Goal: Information Seeking & Learning: Learn about a topic

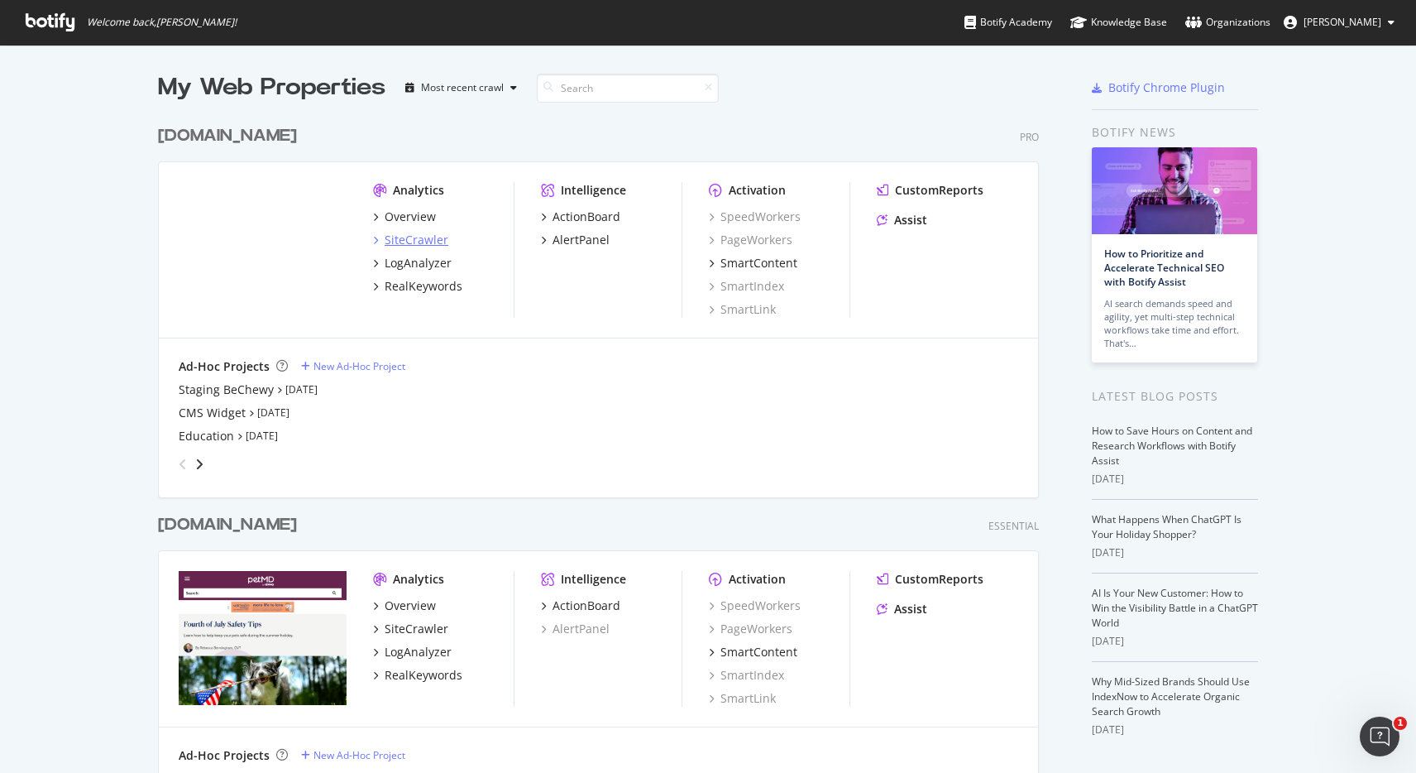
click at [434, 239] on div "SiteCrawler" at bounding box center [417, 240] width 64 height 17
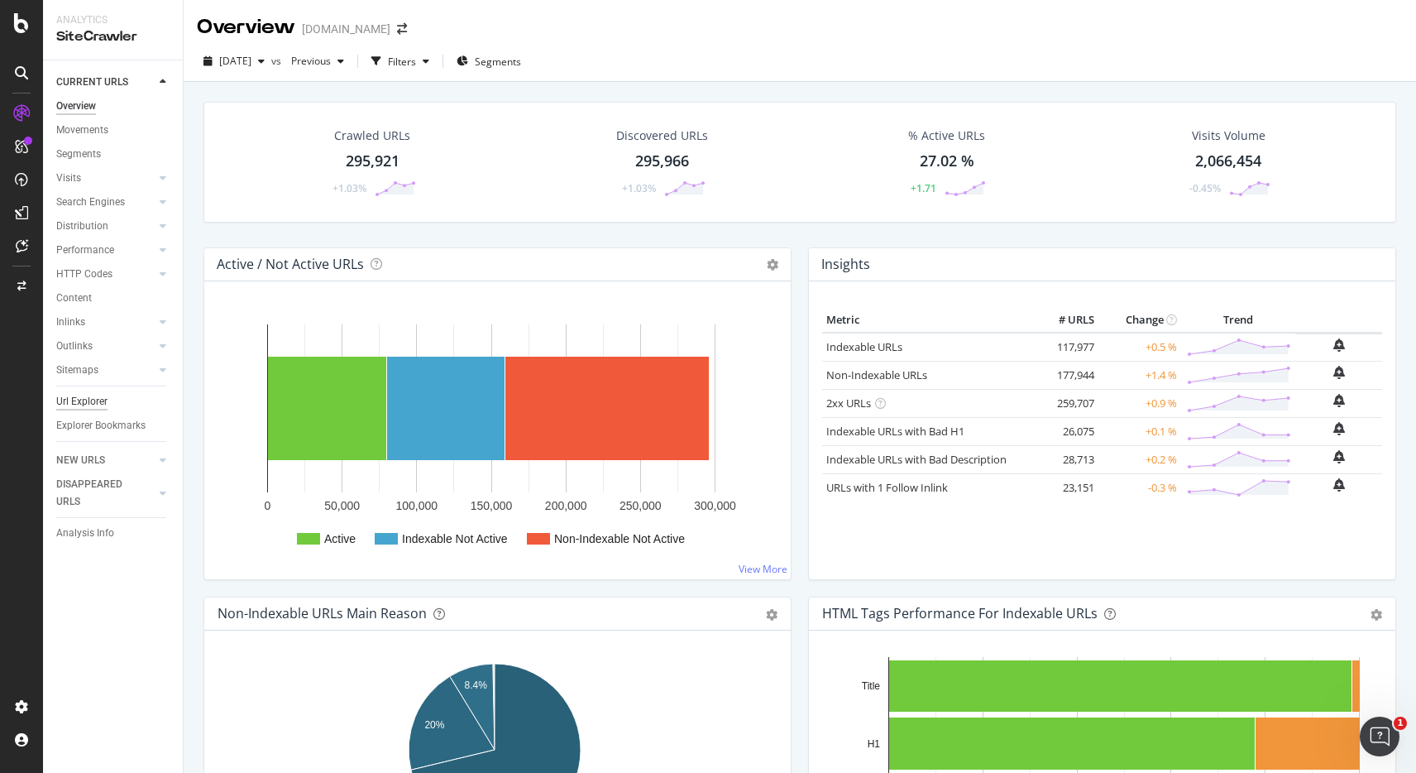
click at [106, 401] on div "Url Explorer" at bounding box center [81, 401] width 51 height 17
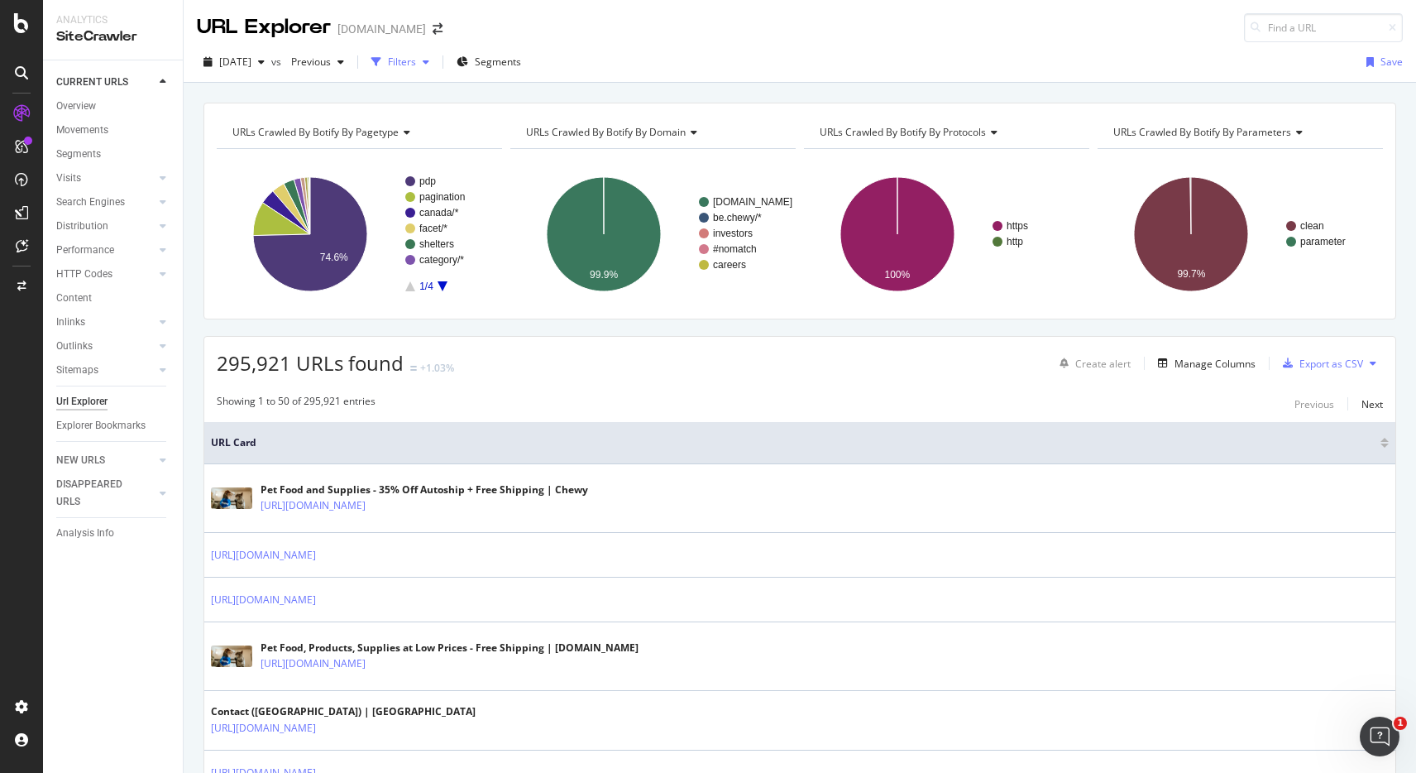
click at [416, 61] on div "Filters" at bounding box center [402, 62] width 28 height 14
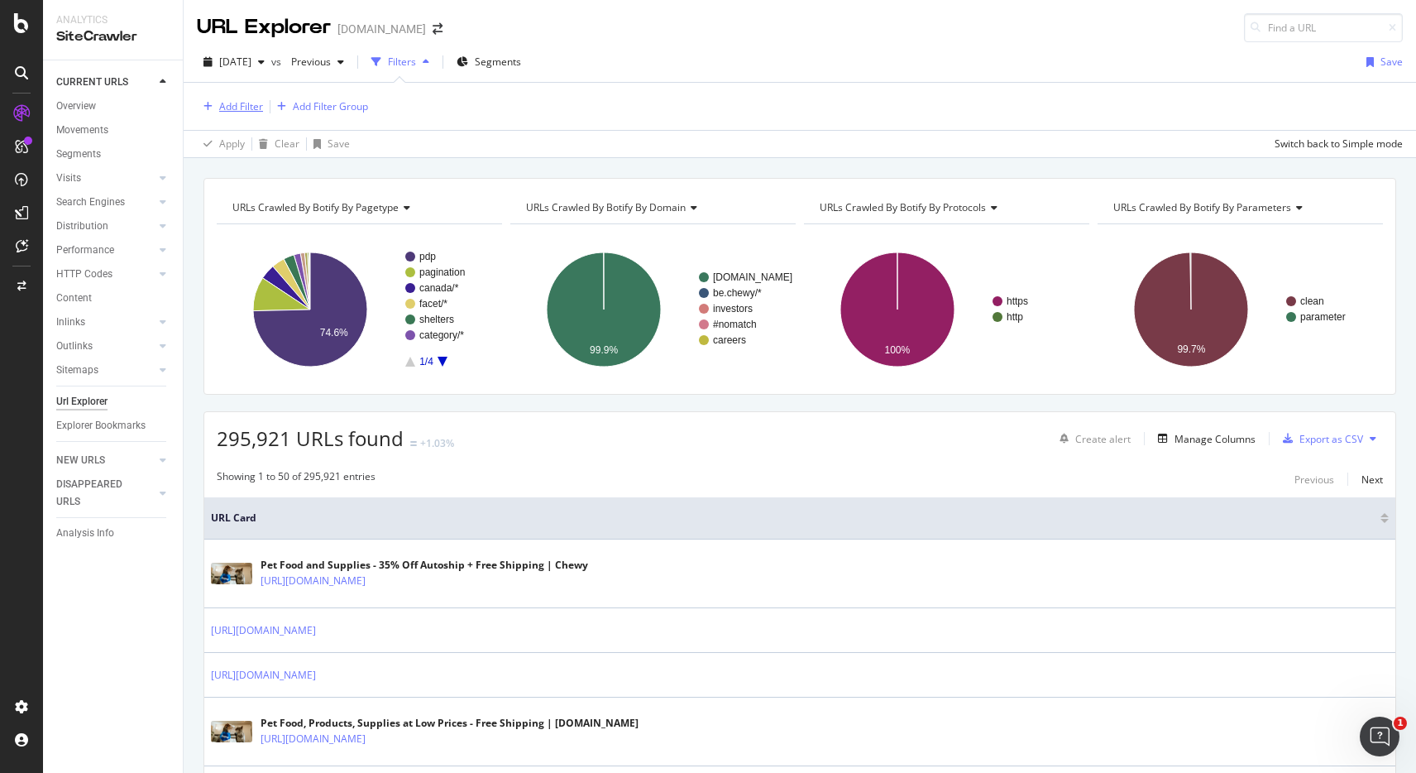
click at [236, 112] on div "Add Filter" at bounding box center [241, 106] width 44 height 14
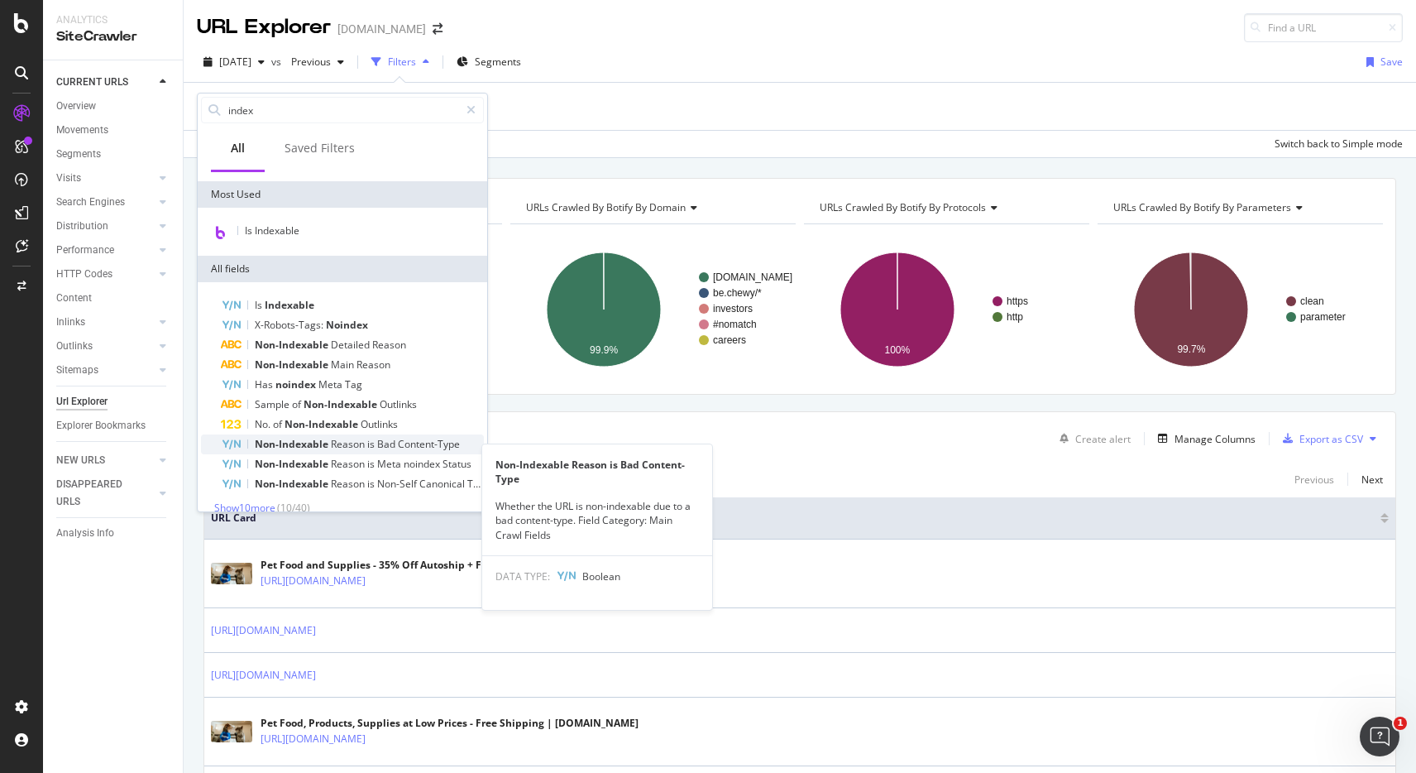
scroll to position [80, 0]
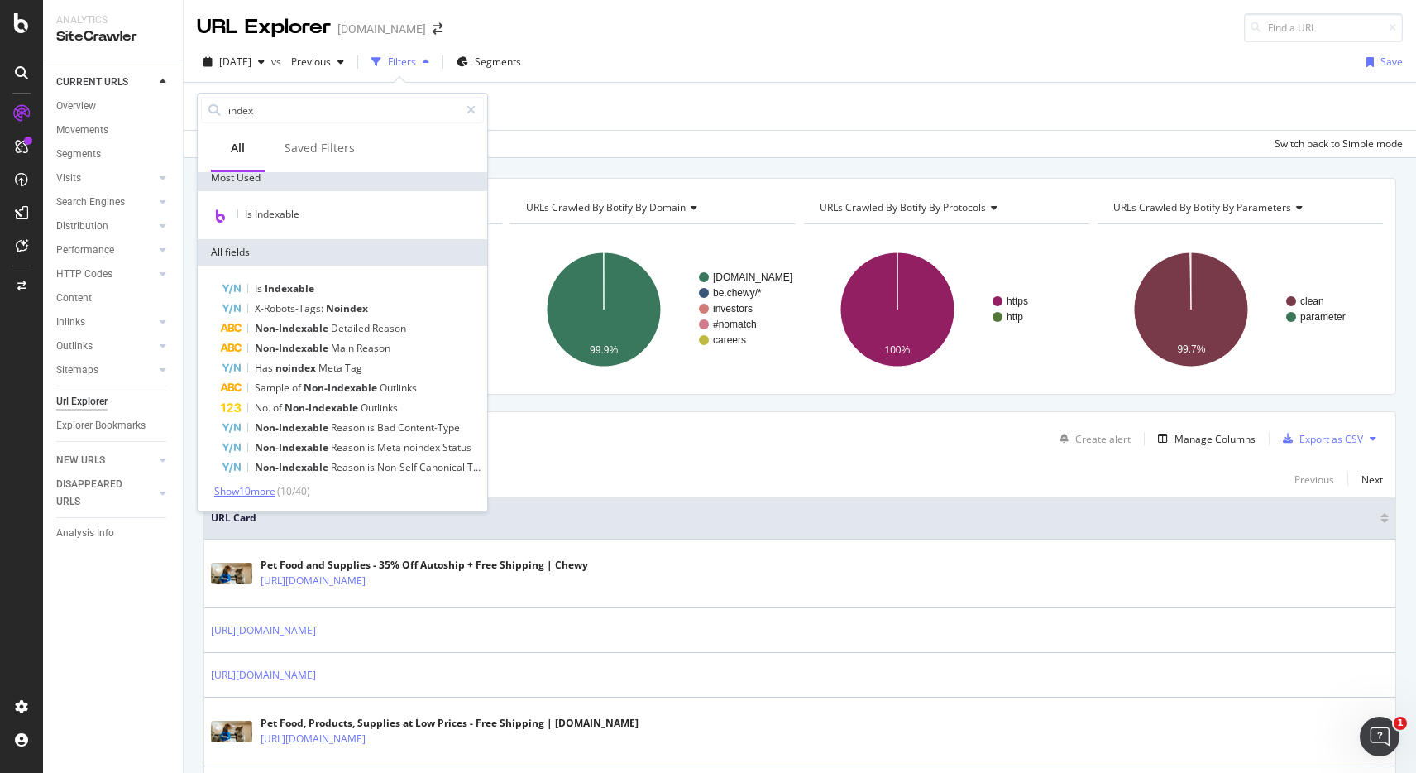
type input "index"
click at [258, 490] on span "Show 10 more" at bounding box center [244, 491] width 61 height 14
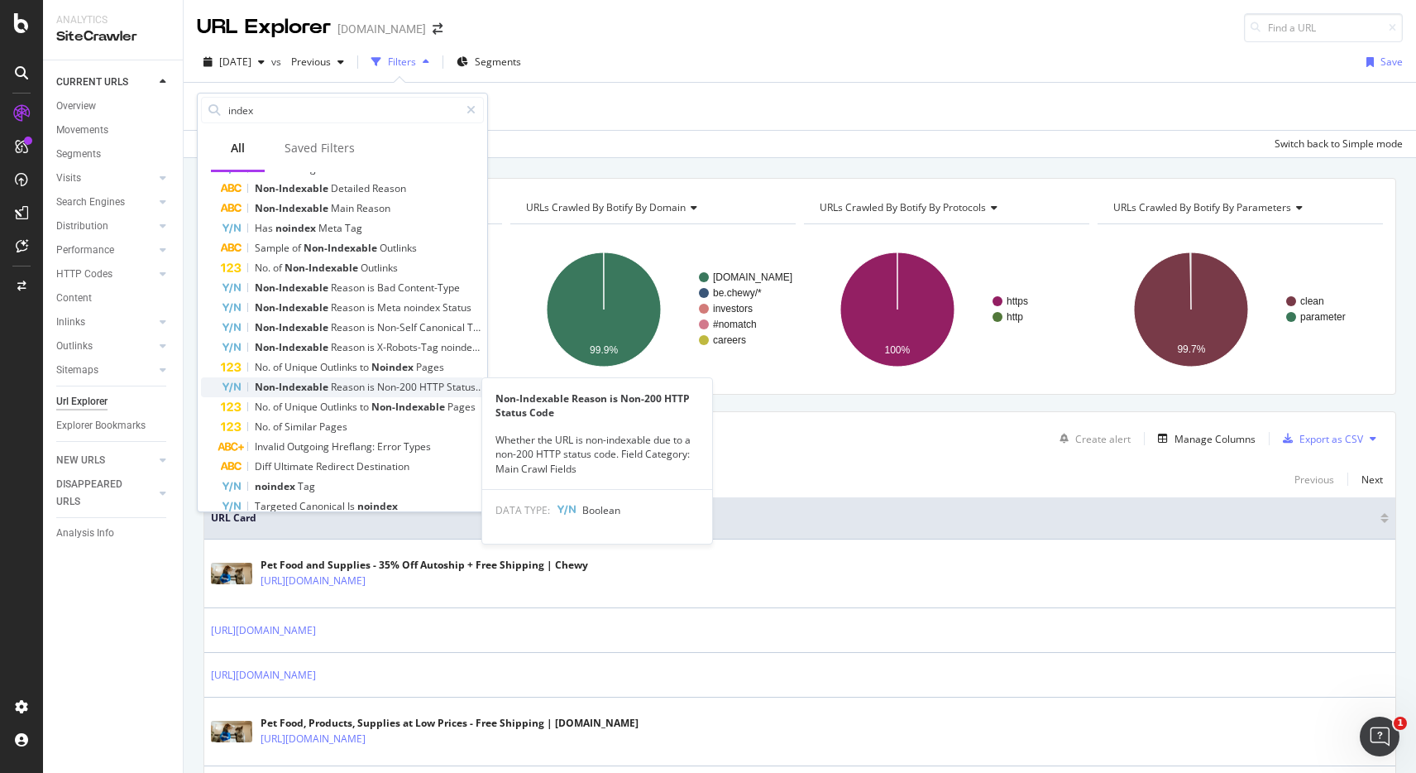
scroll to position [223, 0]
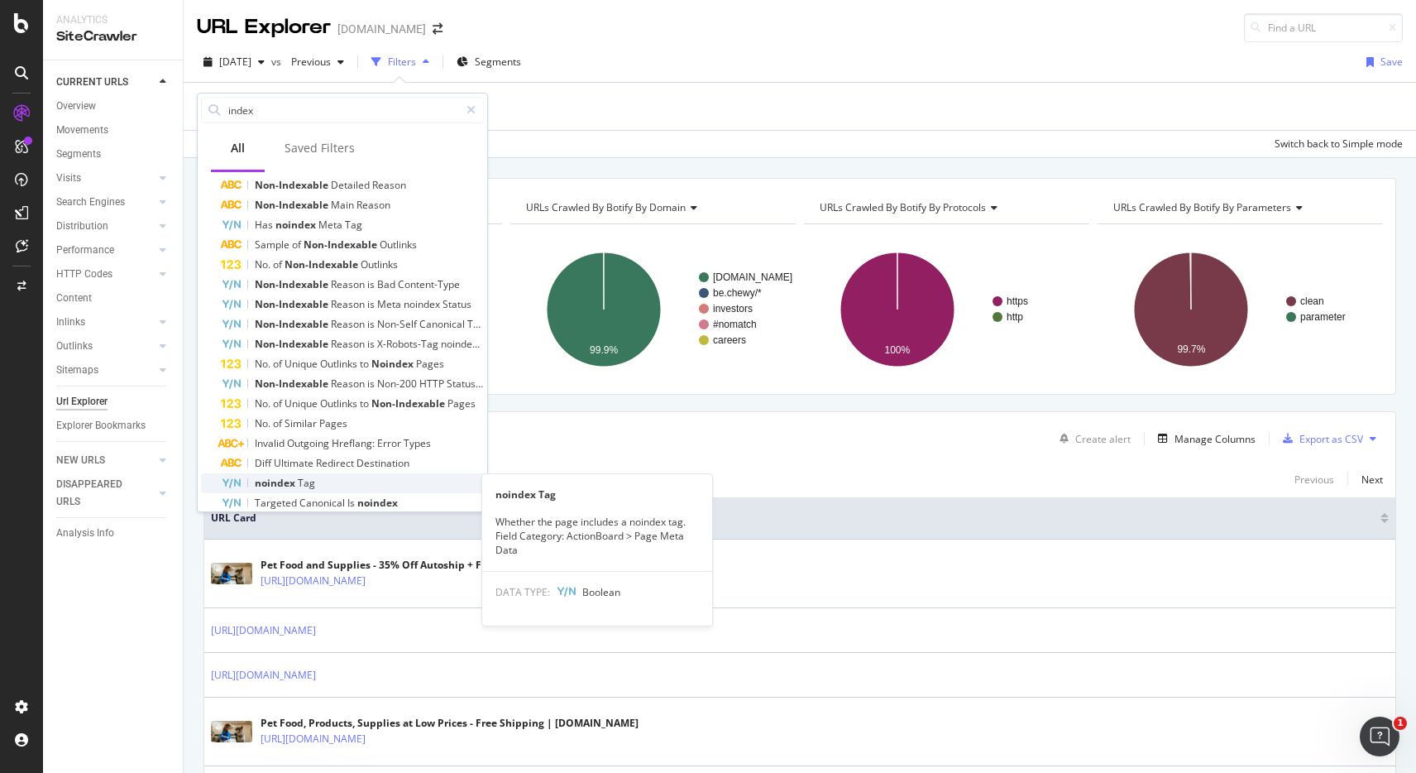
click at [340, 485] on div "noindex Tag" at bounding box center [352, 483] width 263 height 20
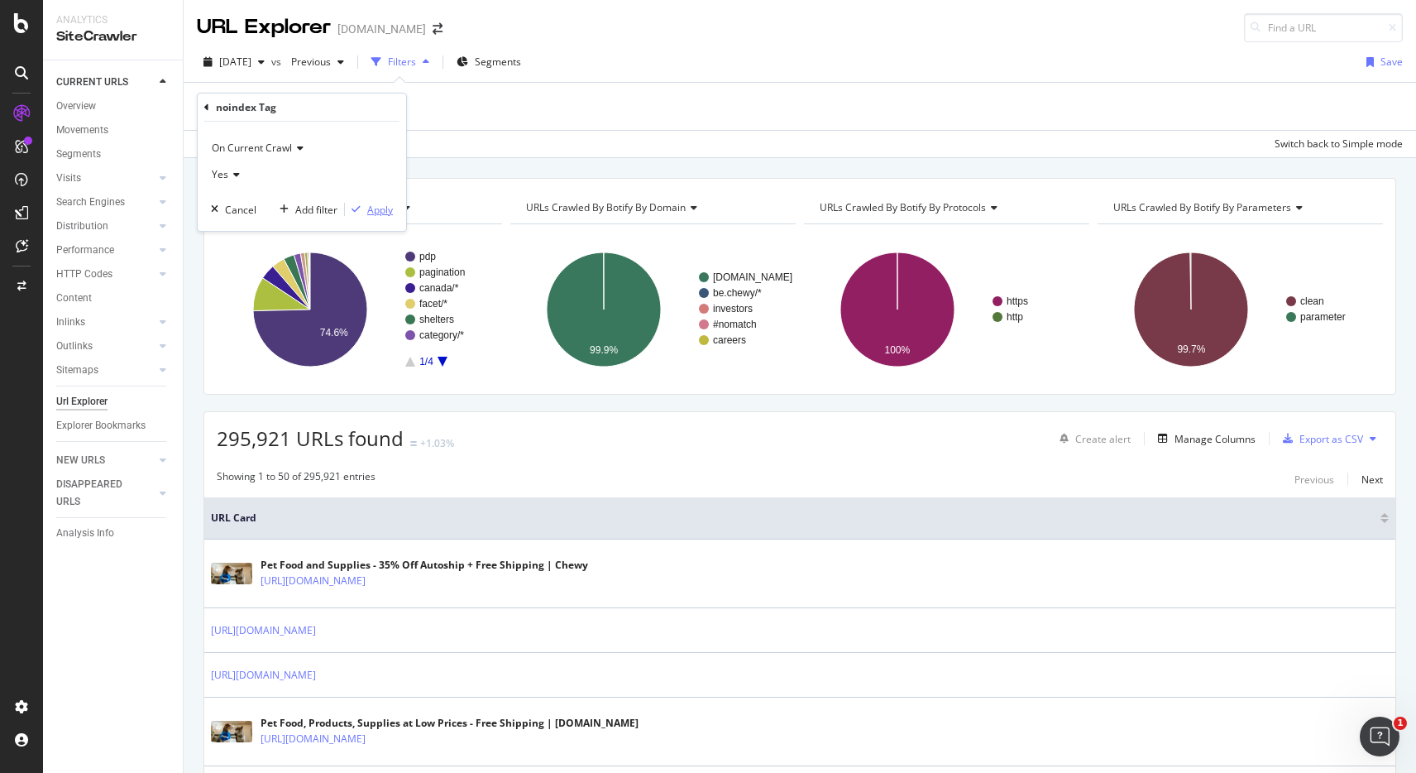
click at [381, 217] on div "Apply" at bounding box center [369, 209] width 48 height 15
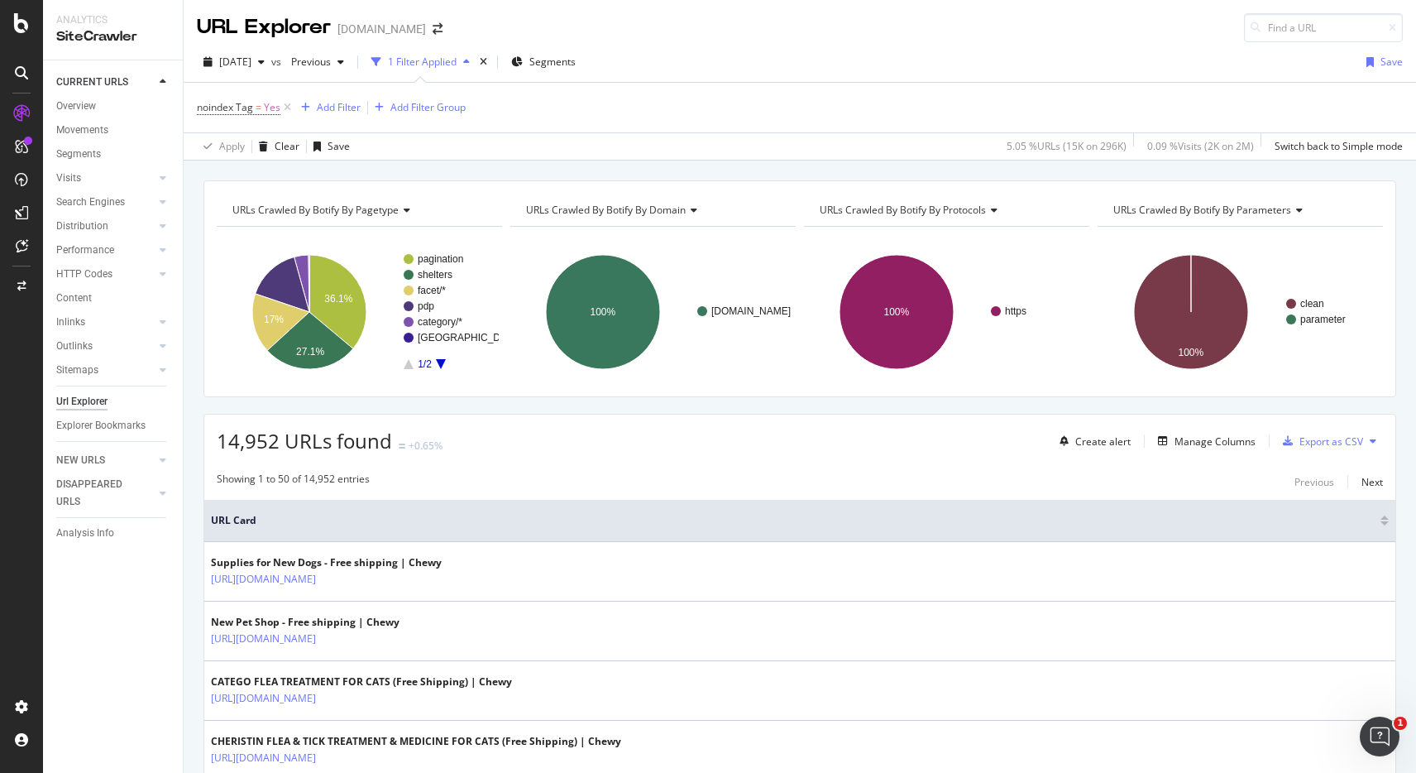
click at [442, 364] on icon "A chart." at bounding box center [441, 364] width 10 height 10
click at [406, 367] on icon "A chart." at bounding box center [409, 364] width 10 height 10
click at [431, 291] on text "facet/*" at bounding box center [432, 291] width 28 height 12
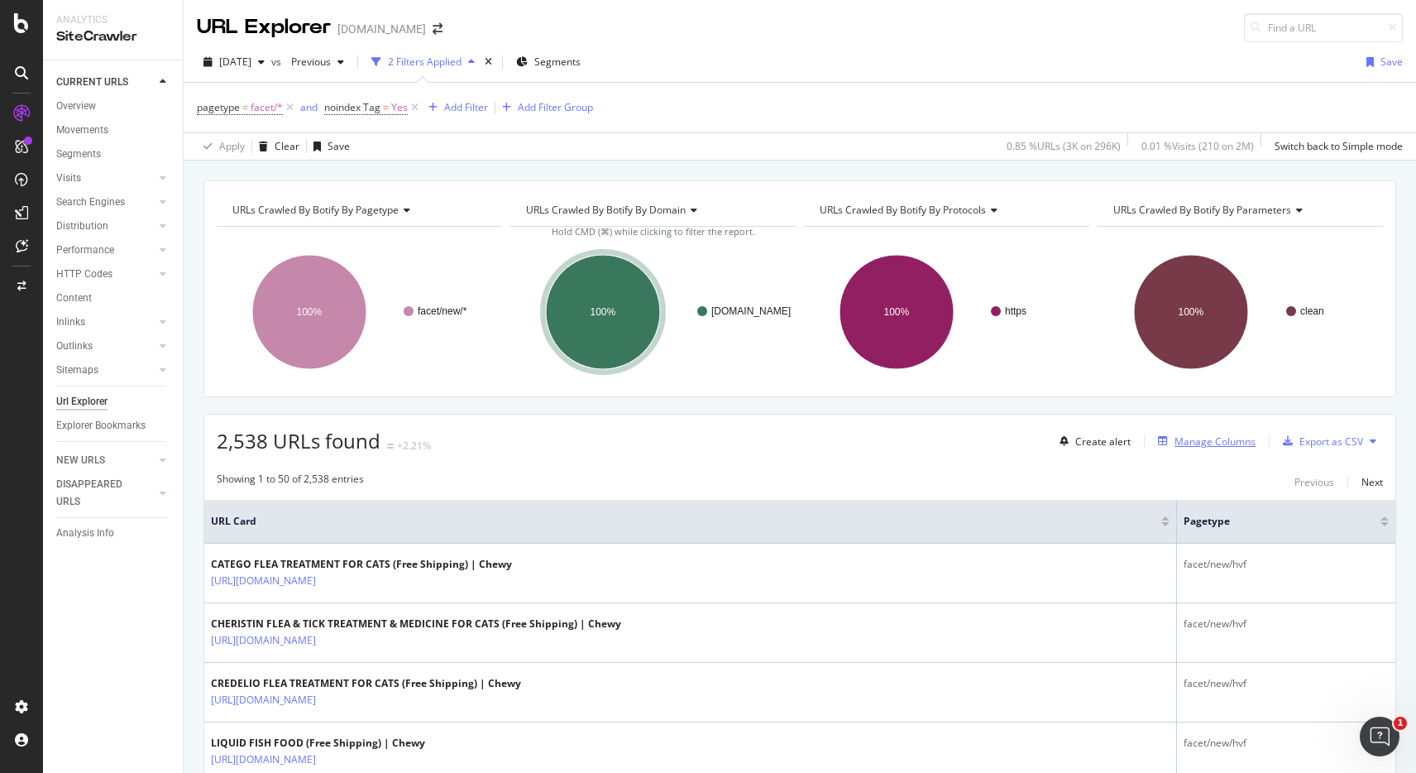
click at [1189, 447] on div "Manage Columns" at bounding box center [1215, 441] width 81 height 14
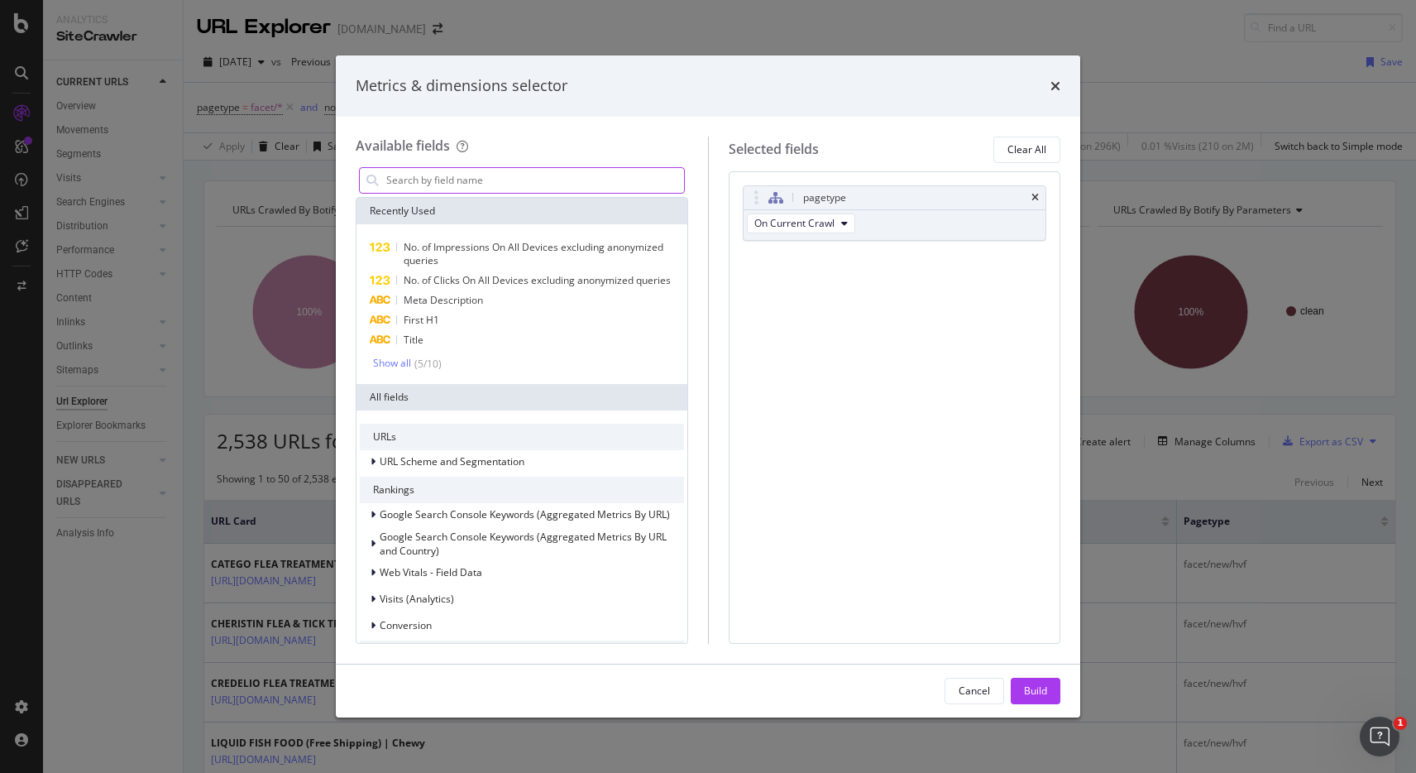
click at [525, 178] on input "modal" at bounding box center [534, 180] width 299 height 25
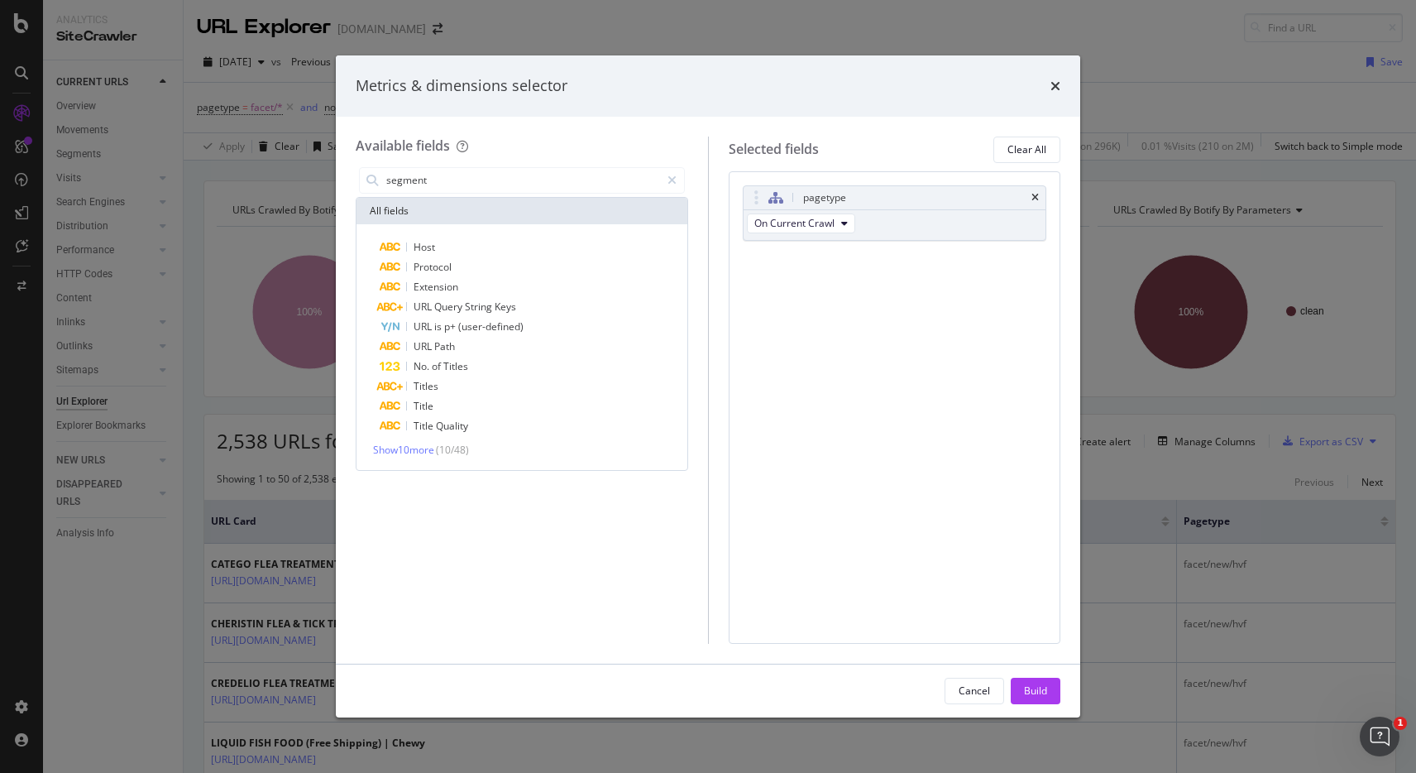
drag, startPoint x: 443, startPoint y: 177, endPoint x: 292, endPoint y: 174, distance: 150.6
click at [284, 173] on div "Metrics & dimensions selector Available fields segment All fields Host Protocol…" at bounding box center [708, 386] width 1416 height 773
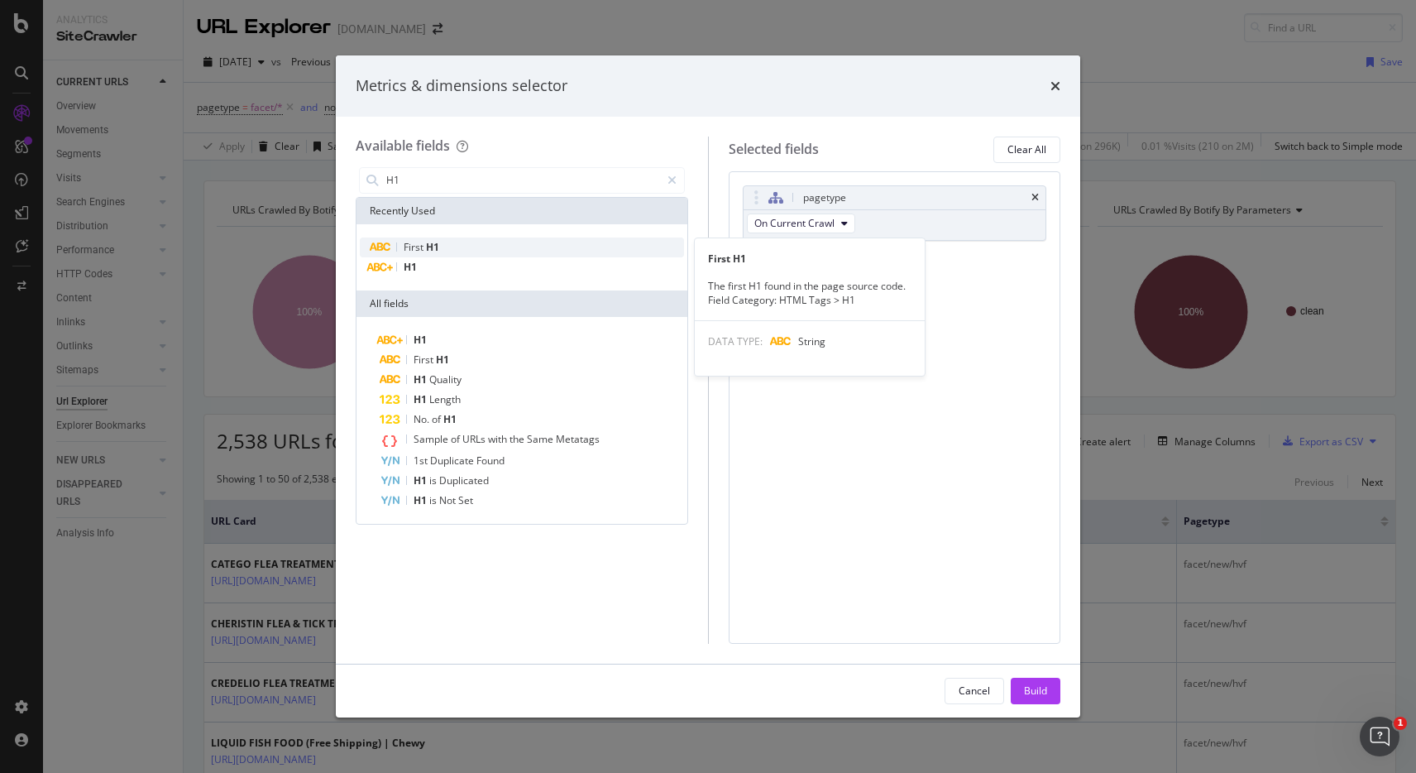
type input "H1"
click at [412, 242] on span "First" at bounding box center [415, 247] width 22 height 14
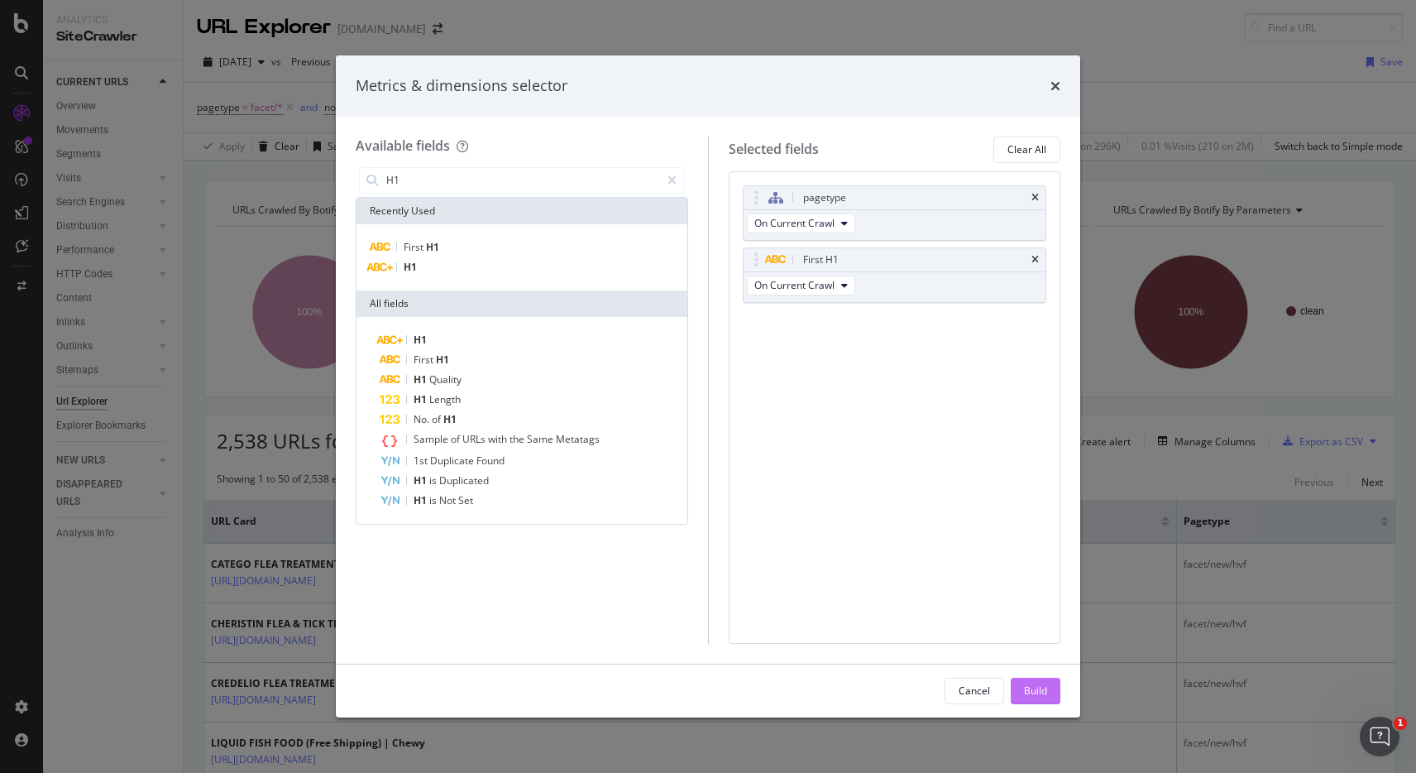
click at [1030, 682] on div "Build" at bounding box center [1035, 690] width 23 height 25
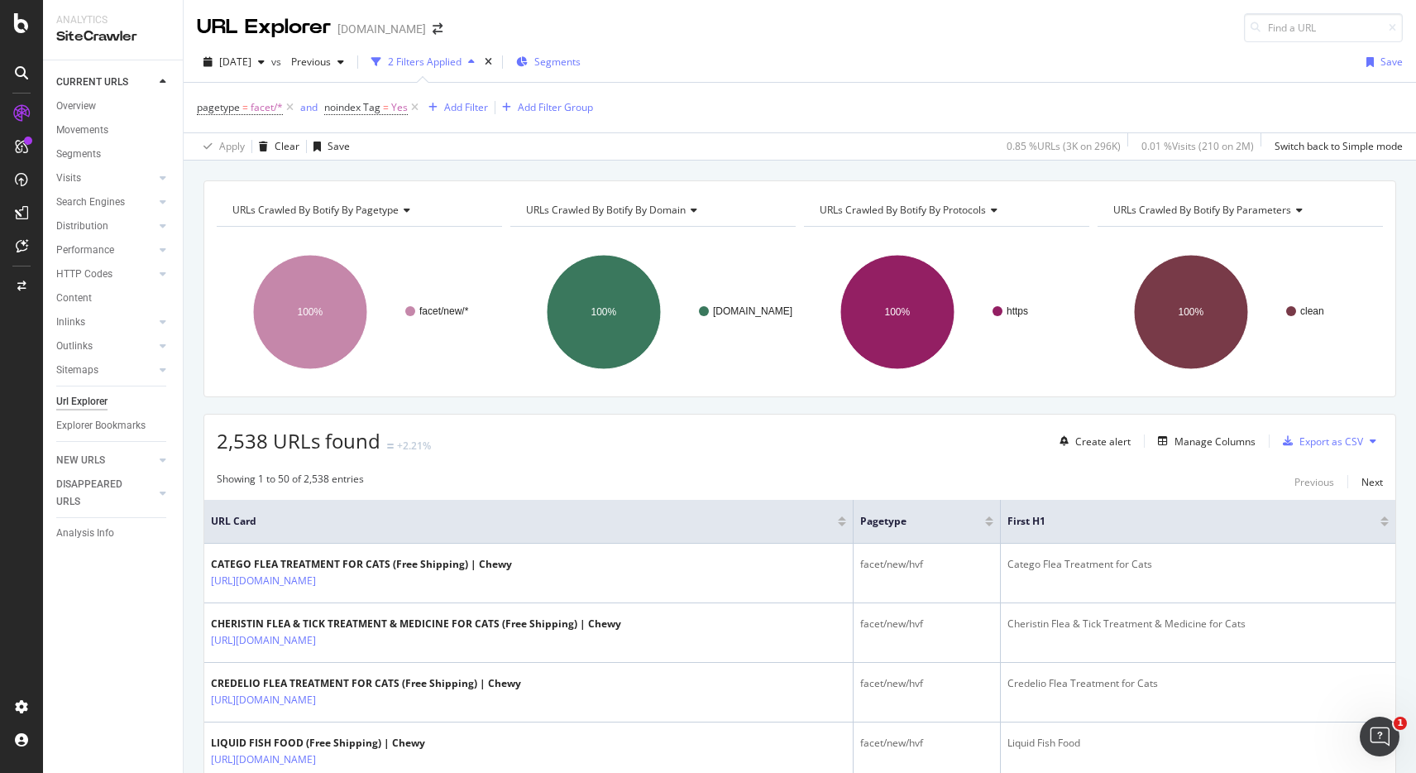
click at [581, 62] on span "Segments" at bounding box center [557, 62] width 46 height 14
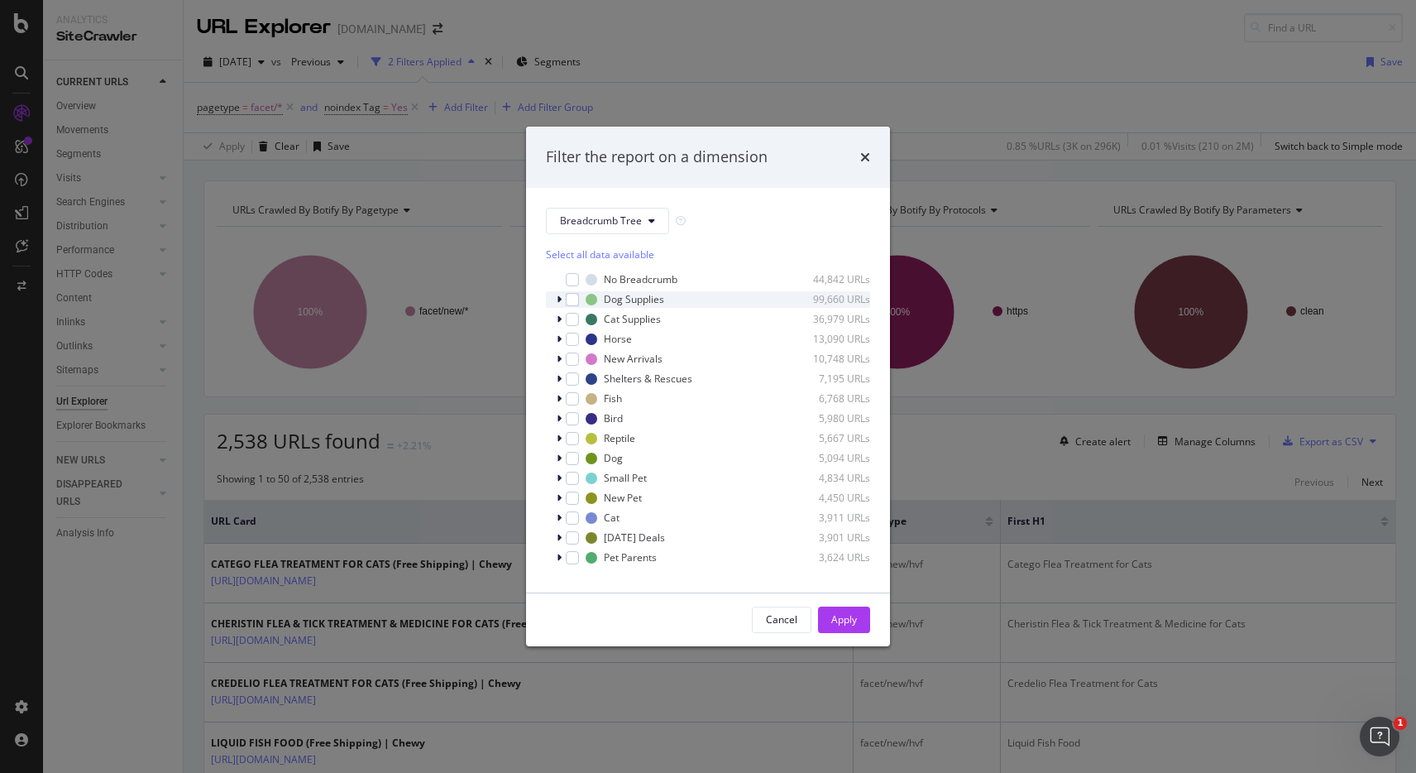
click at [562, 303] on div "modal" at bounding box center [561, 299] width 10 height 17
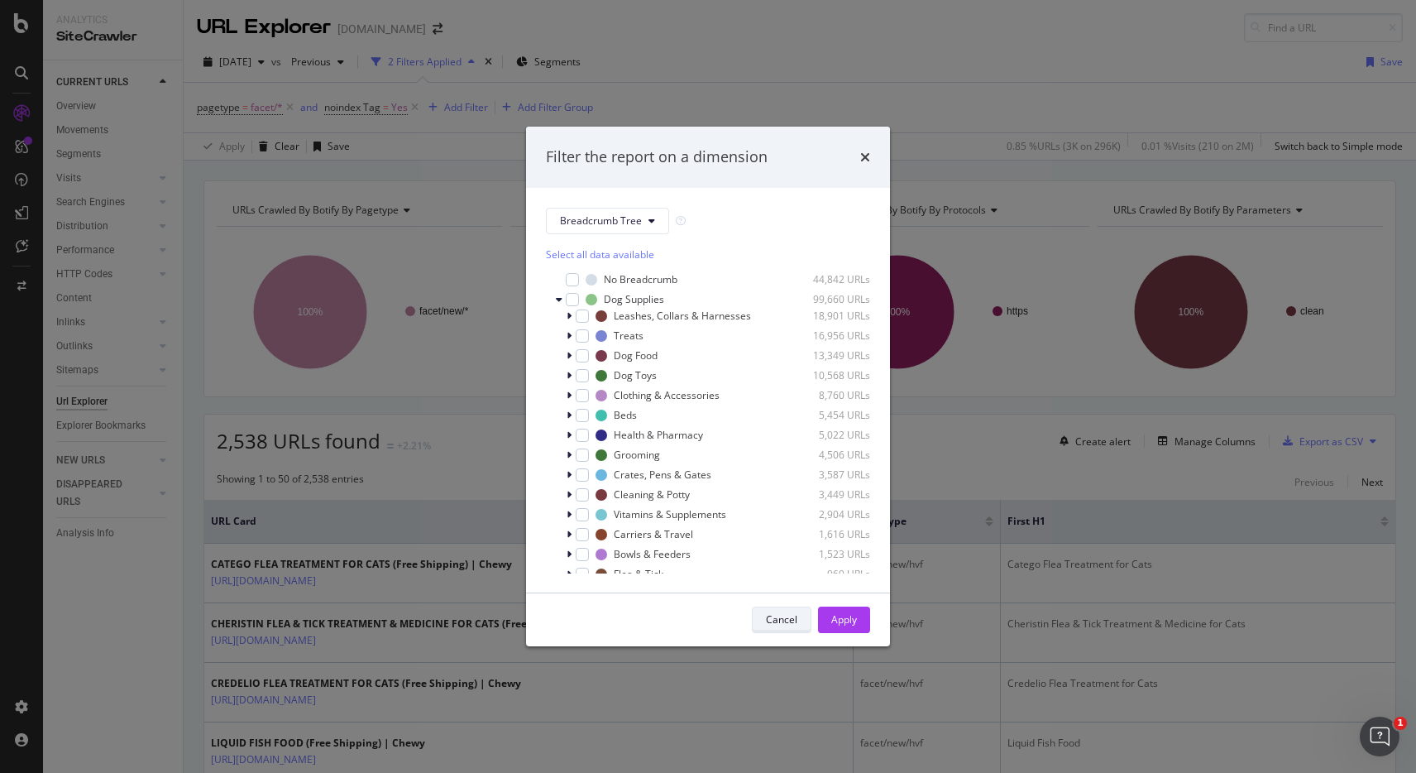
click at [789, 613] on div "Cancel" at bounding box center [781, 619] width 31 height 14
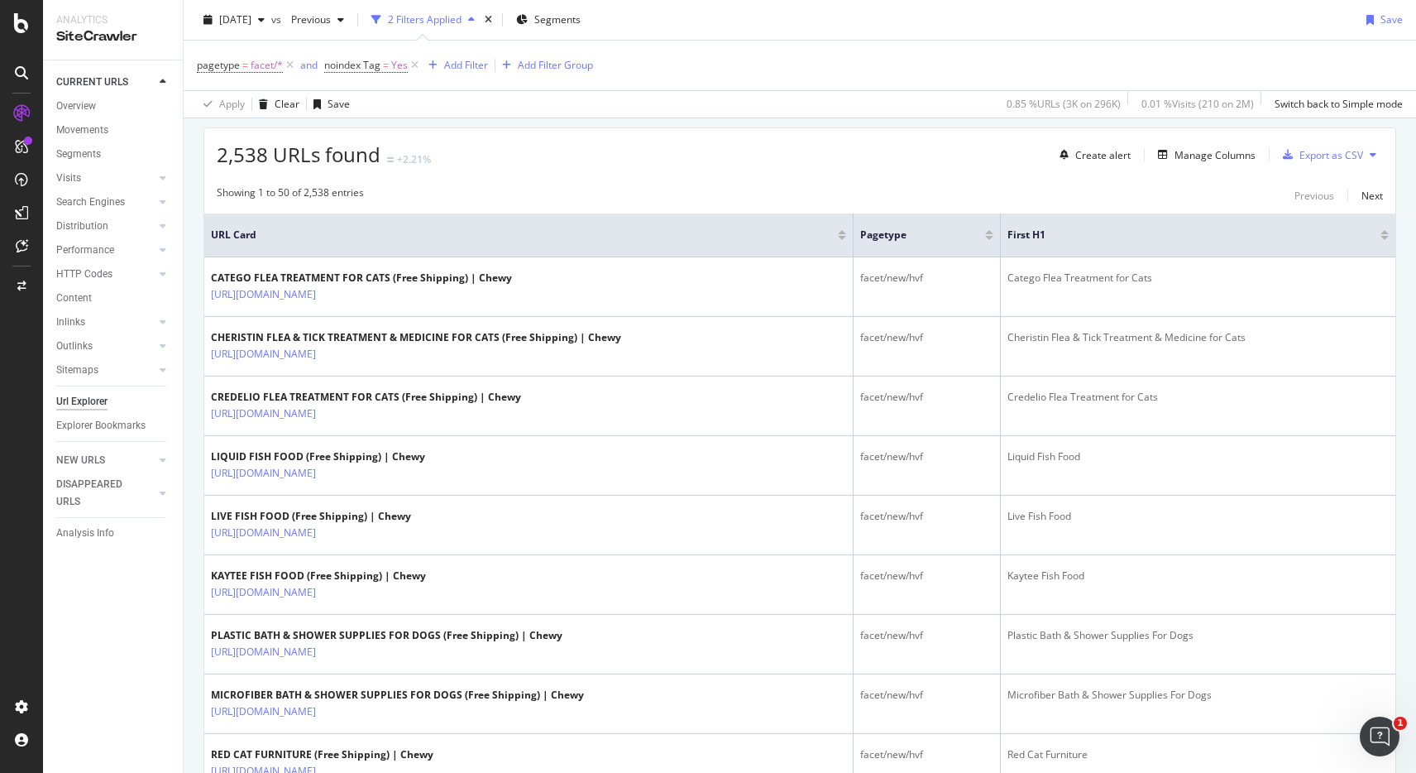
scroll to position [296, 0]
